Goal: Information Seeking & Learning: Learn about a topic

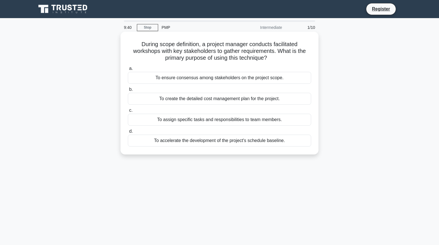
click at [228, 79] on div "To ensure consensus among stakeholders on the project scope." at bounding box center [219, 78] width 183 height 12
click at [128, 70] on input "a. To ensure consensus among stakeholders on the project scope." at bounding box center [128, 69] width 0 height 4
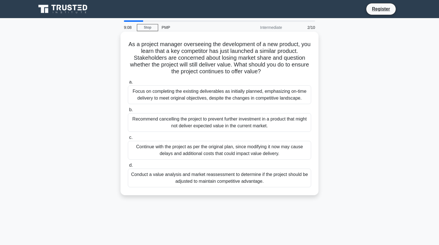
click at [254, 184] on div "Conduct a value analysis and market reassessment to determine if the project sh…" at bounding box center [219, 177] width 183 height 19
click at [128, 167] on input "d. Conduct a value analysis and market reassessment to determine if the project…" at bounding box center [128, 165] width 0 height 4
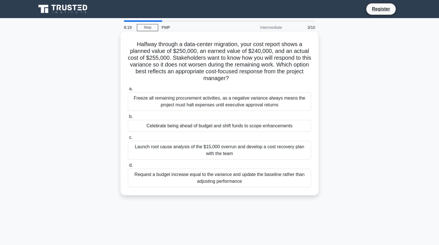
click at [262, 175] on div "Request a budget increase equal to the variance and update the baseline rather …" at bounding box center [219, 177] width 183 height 19
click at [128, 167] on input "d. Request a budget increase equal to the variance and update the baseline rath…" at bounding box center [128, 165] width 0 height 4
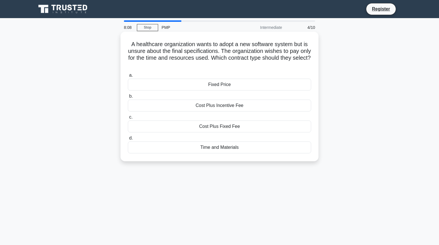
click at [222, 150] on div "Time and Materials" at bounding box center [219, 147] width 183 height 12
click at [128, 140] on input "d. Time and Materials" at bounding box center [128, 138] width 0 height 4
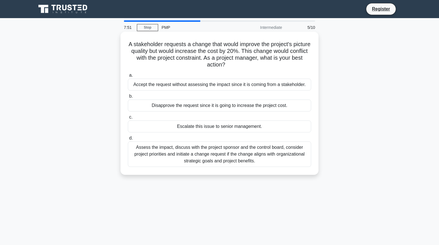
click at [269, 153] on div "Assess the impact, discuss with the project sponsor and the control board, cons…" at bounding box center [219, 153] width 183 height 25
click at [128, 140] on input "d. Assess the impact, discuss with the project sponsor and the control board, c…" at bounding box center [128, 138] width 0 height 4
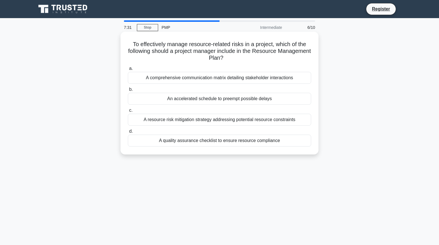
click at [265, 119] on div "A resource risk mitigation strategy addressing potential resource constraints" at bounding box center [219, 120] width 183 height 12
click at [128, 112] on input "c. A resource risk mitigation strategy addressing potential resource constraints" at bounding box center [128, 111] width 0 height 4
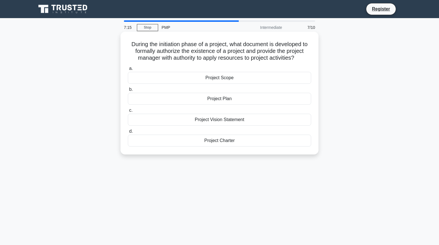
click at [240, 139] on div "Project Charter" at bounding box center [219, 141] width 183 height 12
click at [128, 133] on input "d. Project Charter" at bounding box center [128, 131] width 0 height 4
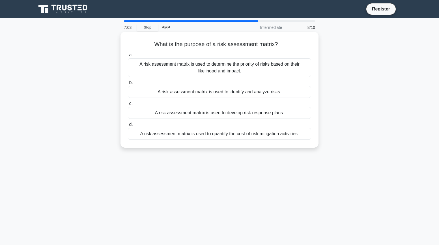
click at [274, 134] on div "A risk assessment matrix is used to quantify the cost of risk mitigation activi…" at bounding box center [219, 134] width 183 height 12
click at [128, 126] on input "d. A risk assessment matrix is used to quantify the cost of risk mitigation act…" at bounding box center [128, 125] width 0 height 4
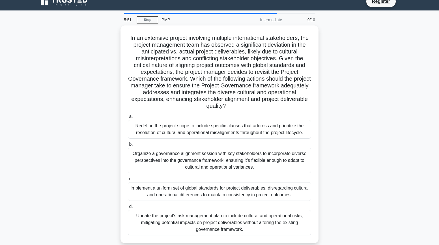
scroll to position [8, 0]
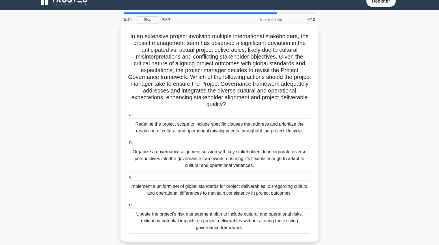
click at [271, 151] on div "Organize a governance alignment session with key stakeholders to incorporate di…" at bounding box center [219, 158] width 183 height 25
click at [128, 144] on input "b. Organize a governance alignment session with key stakeholders to incorporate…" at bounding box center [128, 143] width 0 height 4
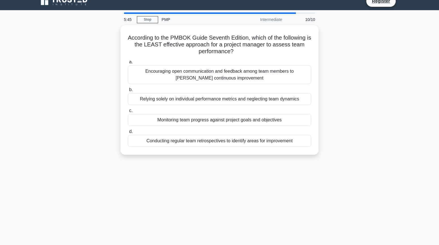
scroll to position [0, 0]
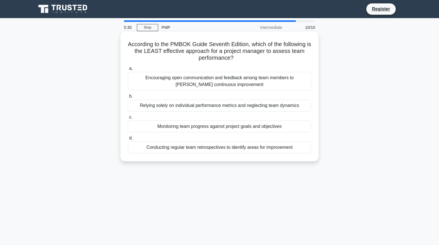
click at [267, 105] on div "Relying solely on individual performance metrics and neglecting team dynamics" at bounding box center [219, 105] width 183 height 12
click at [128, 98] on input "b. Relying solely on individual performance metrics and neglecting team dynamics" at bounding box center [128, 96] width 0 height 4
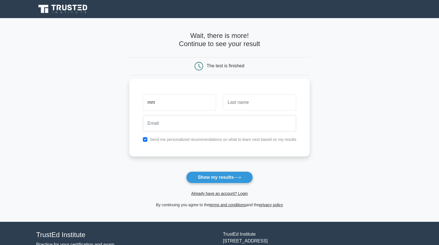
type input "mm"
click at [265, 106] on input "text" at bounding box center [259, 102] width 73 height 16
type input "bnbn"
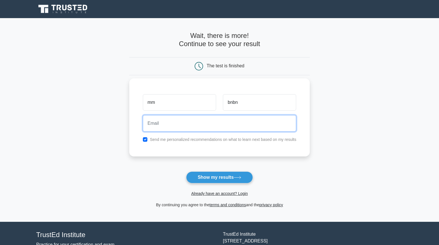
click at [252, 121] on input "email" at bounding box center [219, 123] width 153 height 16
type input "[PERSON_NAME][EMAIL_ADDRESS][DOMAIN_NAME]"
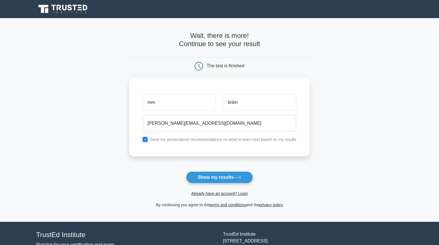
click at [146, 138] on input "checkbox" at bounding box center [145, 139] width 5 height 5
checkbox input "false"
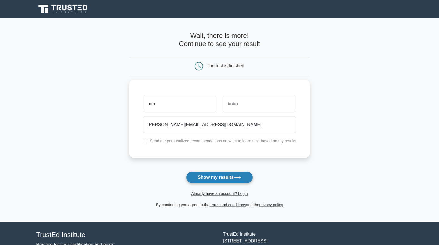
click at [228, 176] on button "Show my results" at bounding box center [219, 177] width 67 height 12
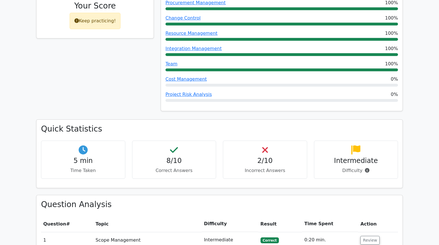
scroll to position [151, 0]
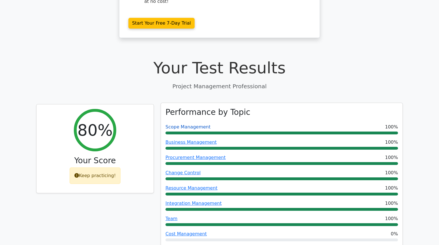
click at [195, 124] on link "Scope Management" at bounding box center [187, 126] width 45 height 5
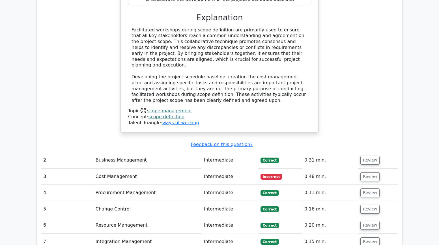
scroll to position [663, 0]
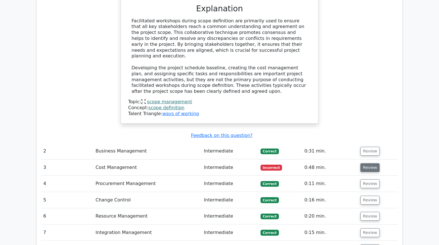
click at [366, 163] on button "Review" at bounding box center [369, 167] width 19 height 9
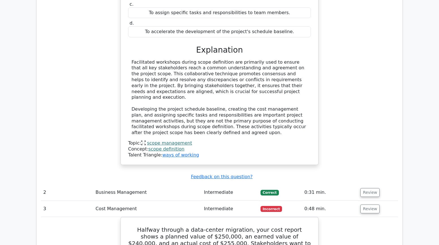
scroll to position [619, 0]
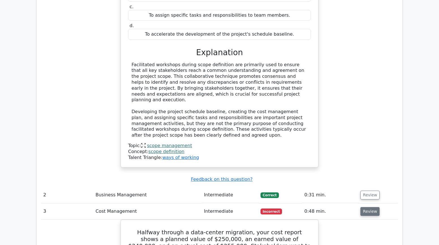
click at [367, 207] on button "Review" at bounding box center [369, 211] width 19 height 9
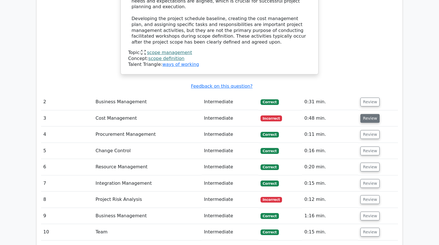
scroll to position [724, 0]
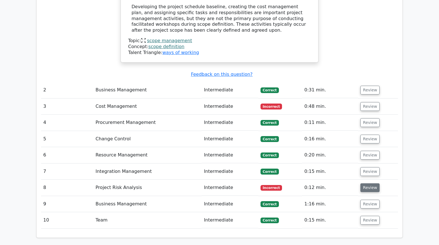
click at [371, 183] on button "Review" at bounding box center [369, 187] width 19 height 9
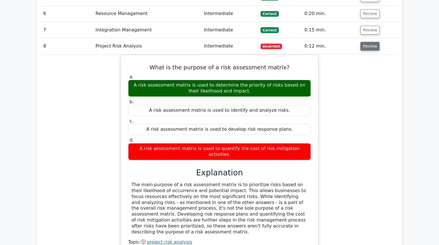
scroll to position [866, 0]
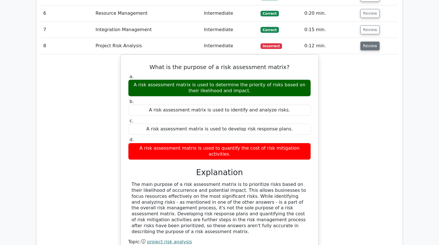
click at [363, 42] on button "Review" at bounding box center [369, 46] width 19 height 9
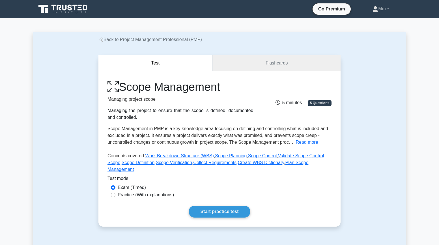
click at [262, 65] on link "Flashcards" at bounding box center [277, 63] width 128 height 16
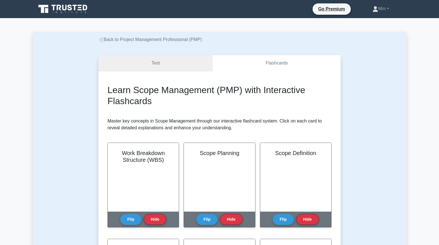
click at [166, 64] on link "Test" at bounding box center [155, 63] width 114 height 16
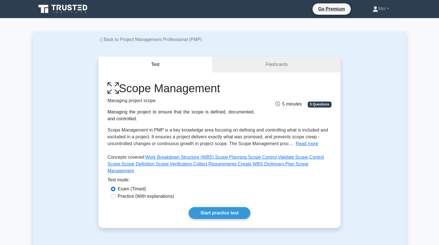
click at [109, 42] on link "Back to Project Management Professional (PMP)" at bounding box center [149, 39] width 103 height 5
